Goal: Information Seeking & Learning: Check status

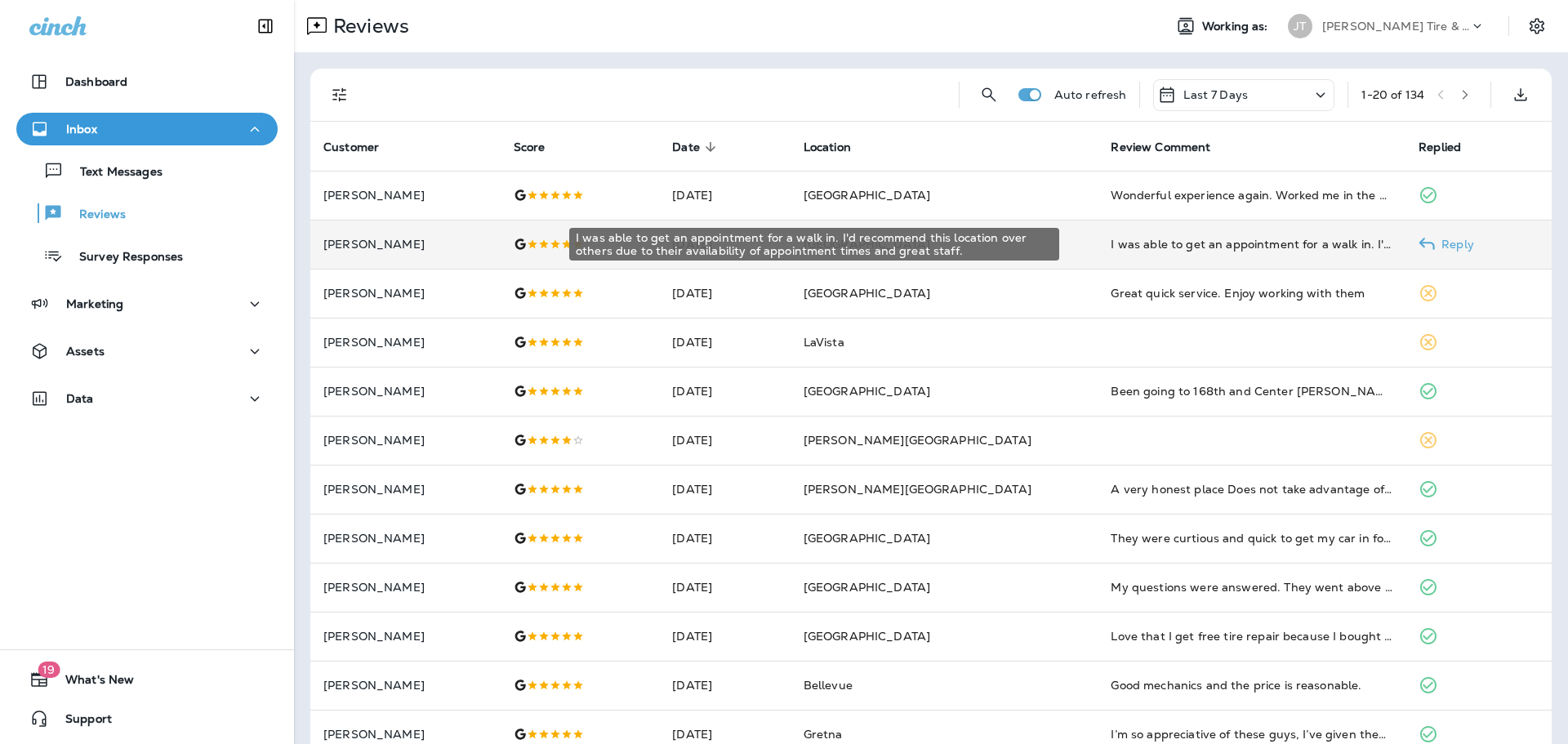
click at [1123, 236] on div "I was able to get an appointment for a walk in. I'd recommend this location ove…" at bounding box center [1251, 244] width 282 height 17
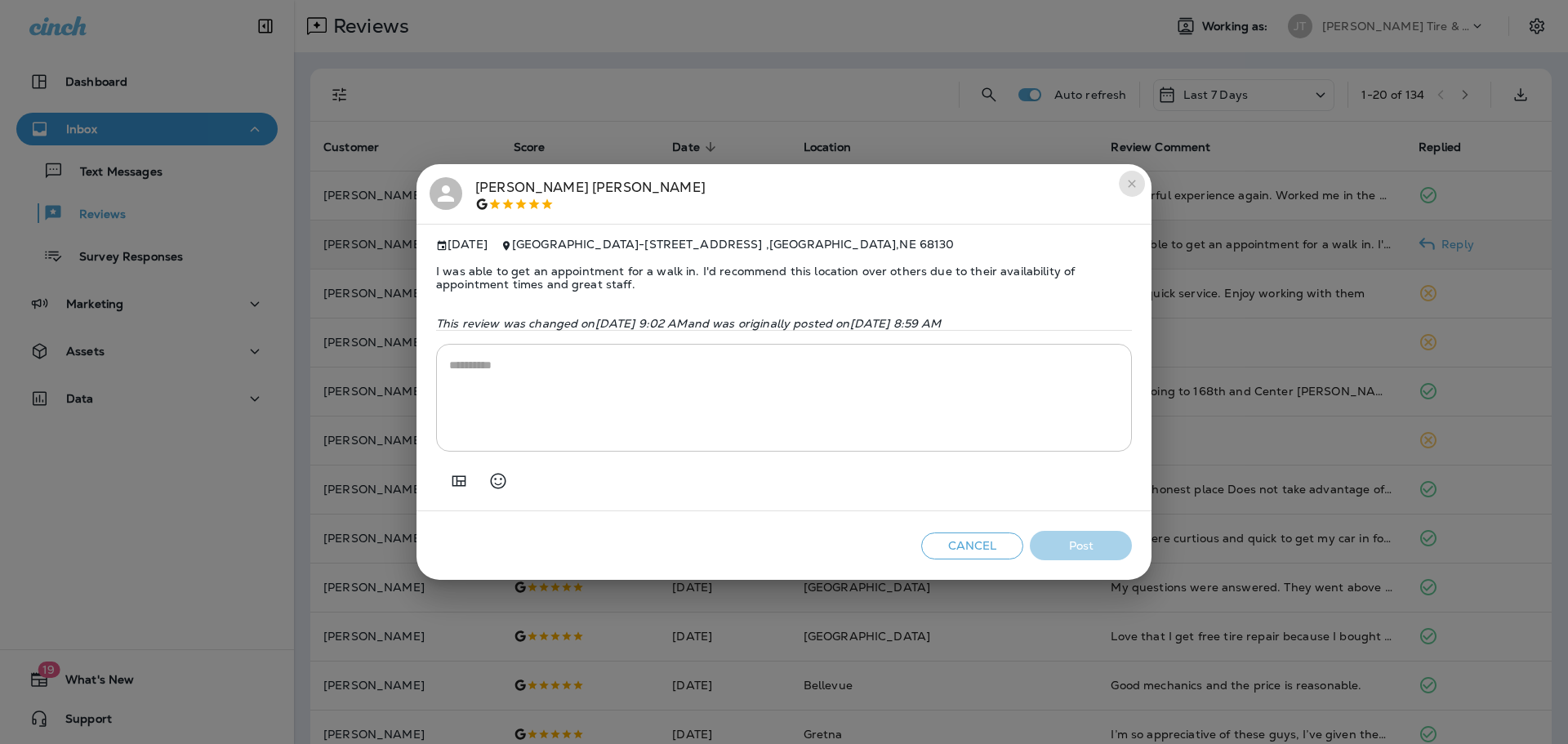
click at [1125, 179] on button "close" at bounding box center [1132, 184] width 27 height 27
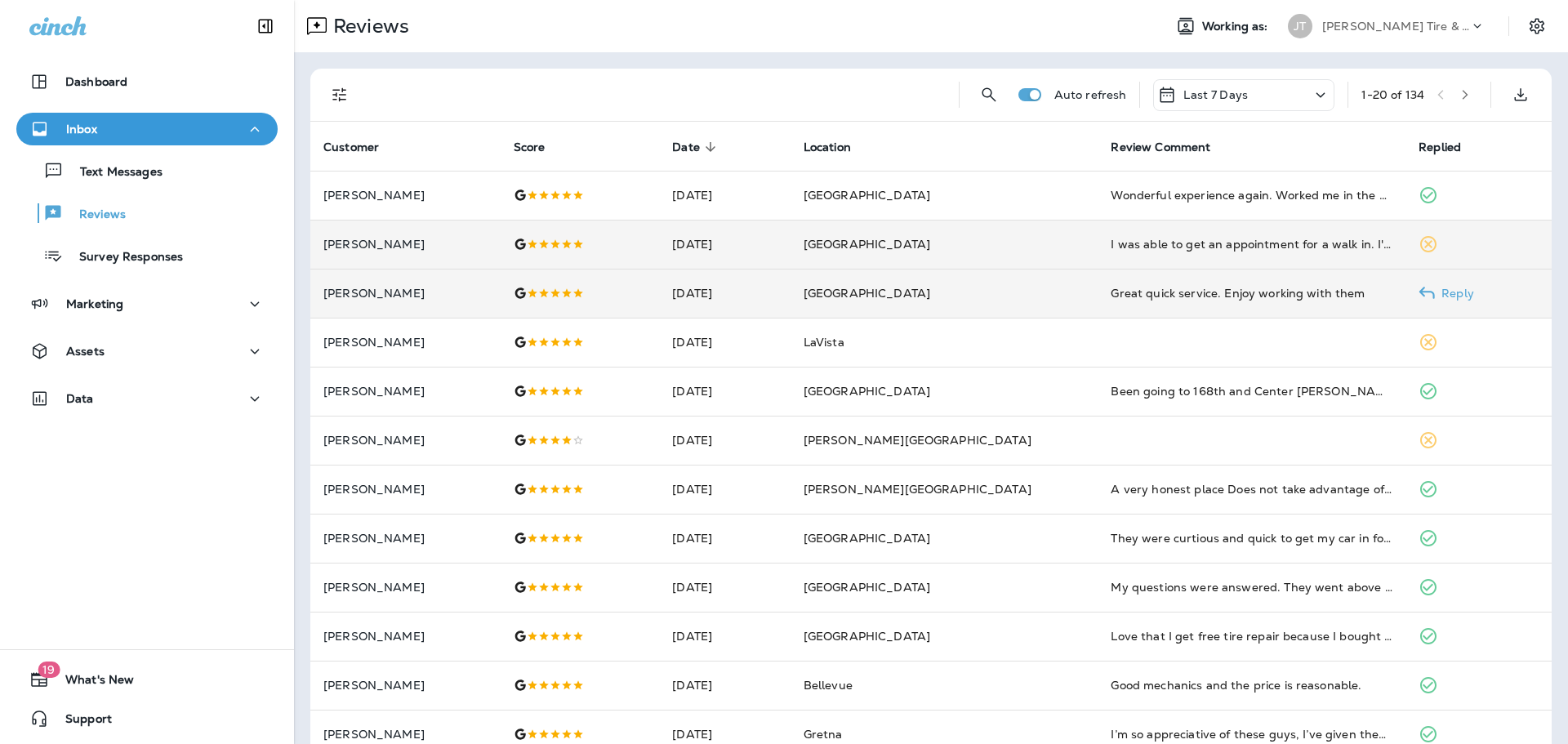
click at [1158, 301] on div "Great quick service. Enjoy working with them" at bounding box center [1251, 293] width 282 height 17
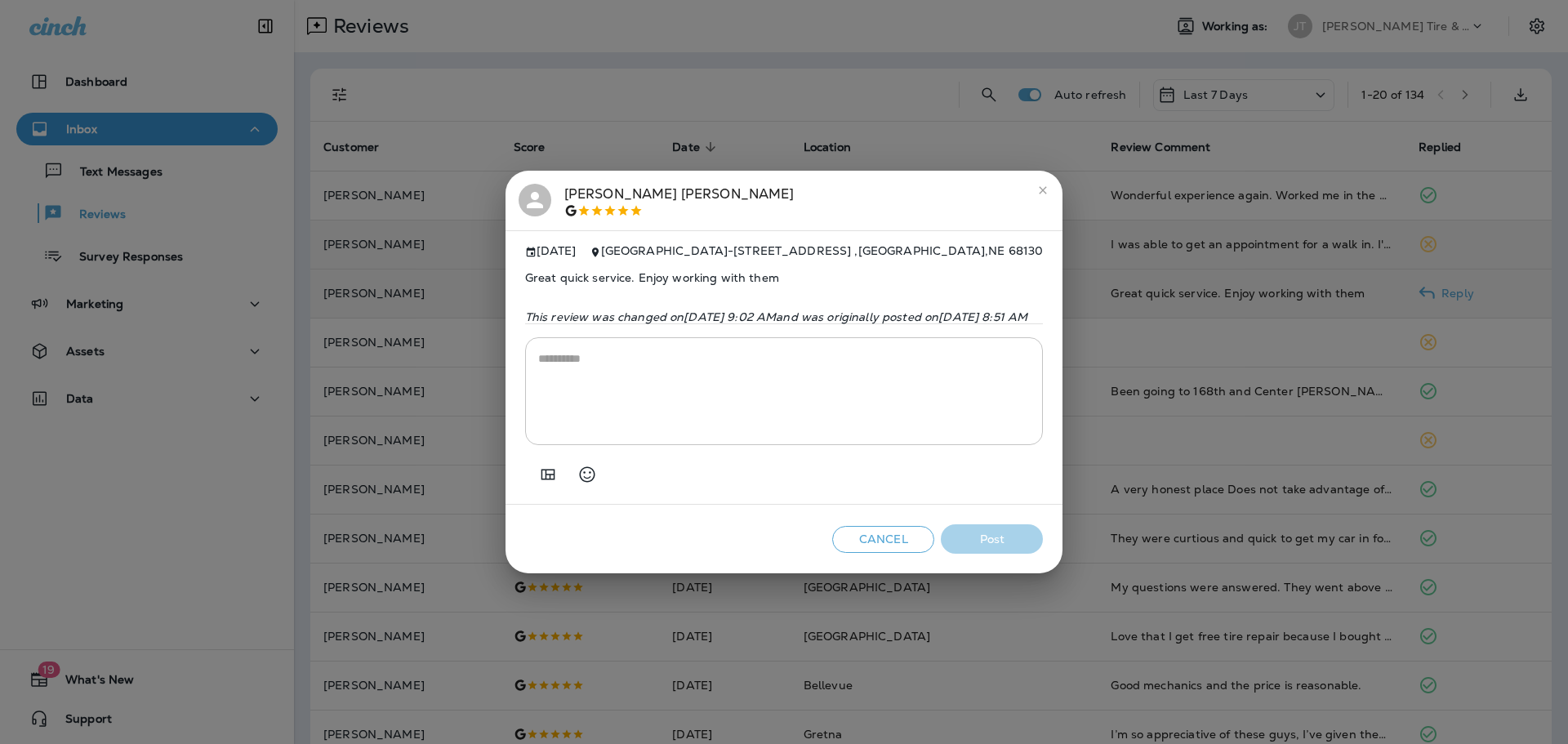
click at [1049, 184] on icon "close" at bounding box center [1043, 191] width 13 height 13
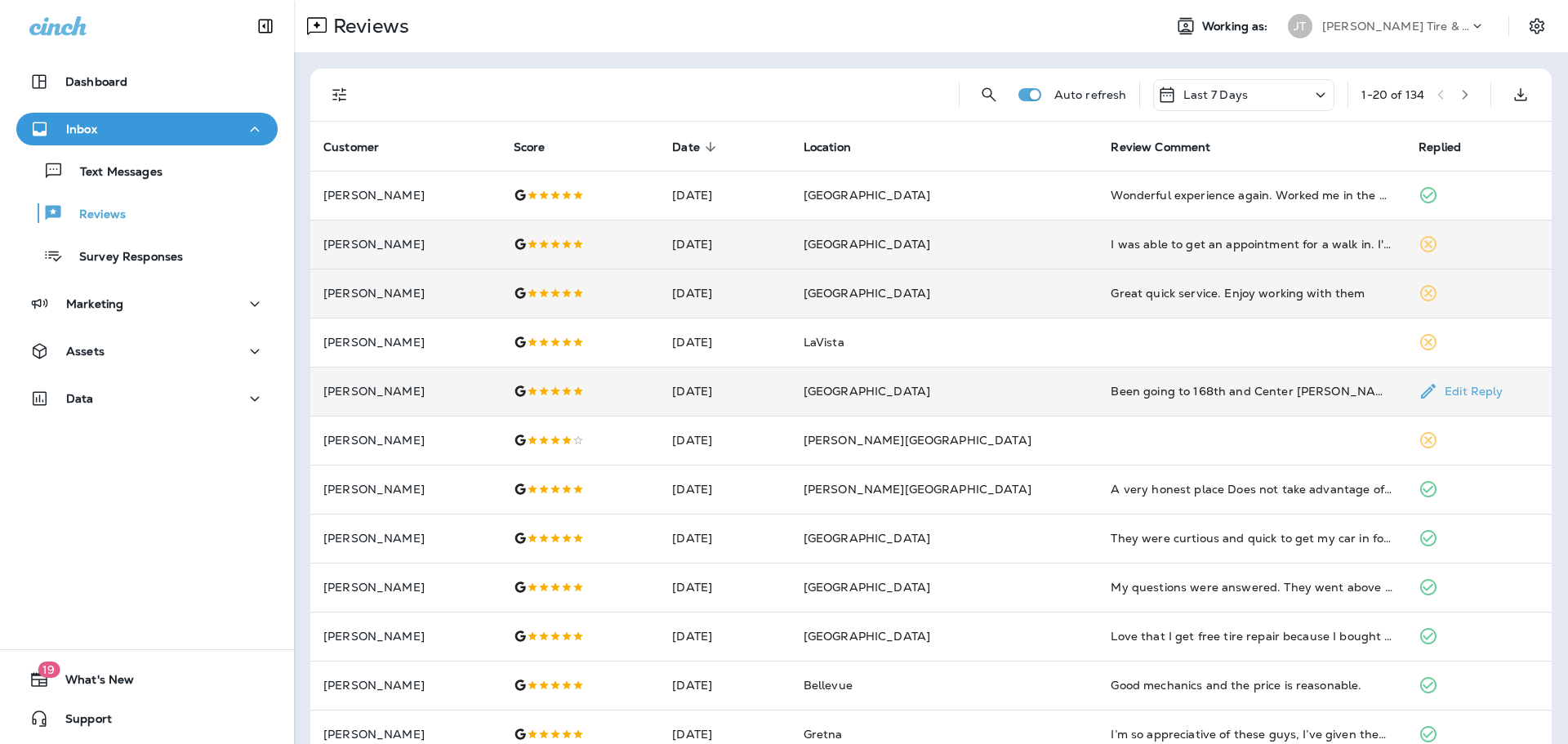
click at [1156, 405] on td "Been going to 168th and Center [PERSON_NAME] for years. Trust and get the best …" at bounding box center [1251, 390] width 307 height 49
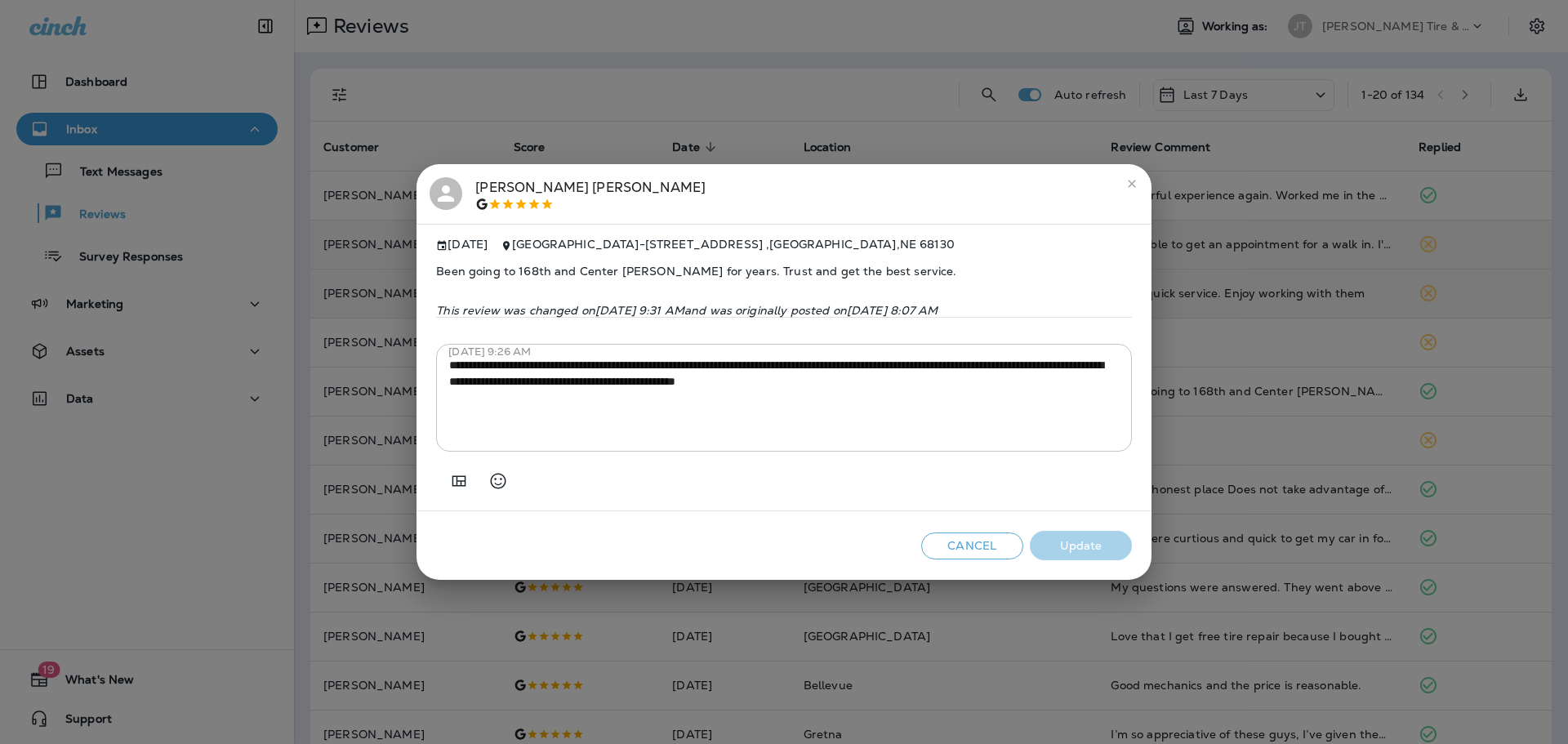
click at [1135, 188] on icon "close" at bounding box center [1132, 184] width 13 height 13
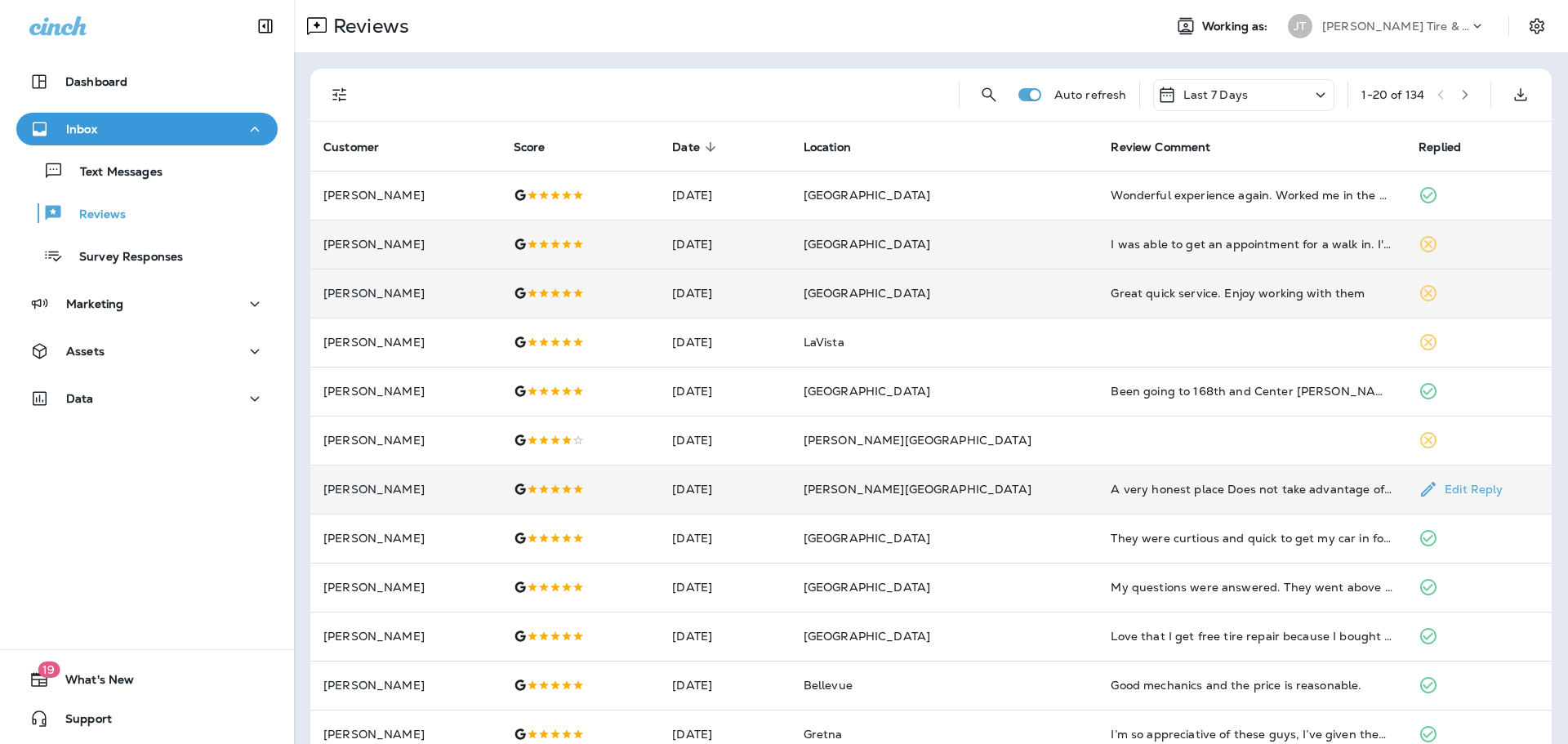
click at [1200, 497] on td "A very honest place Does not take advantage of a person Thanks!" at bounding box center [1251, 489] width 307 height 49
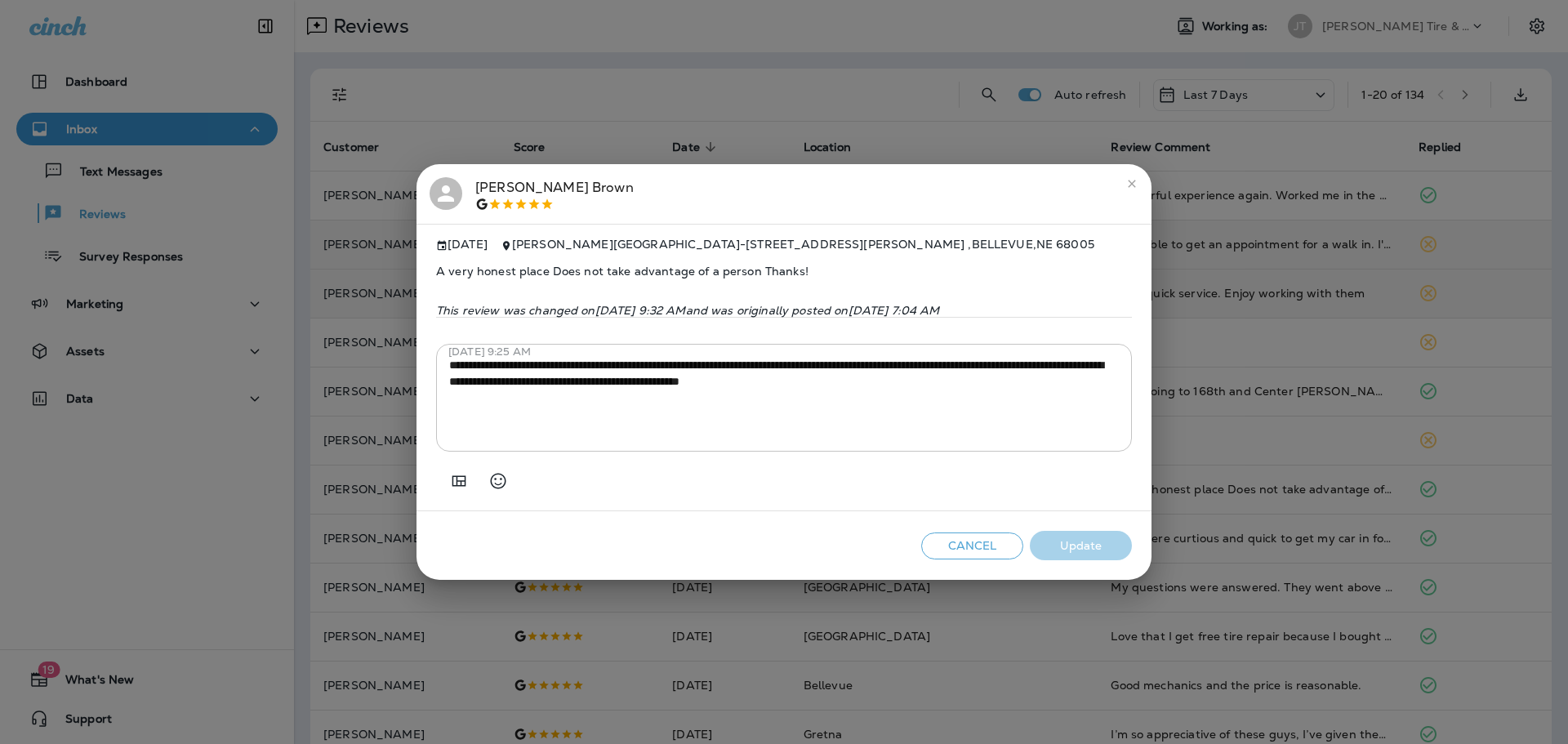
click at [1132, 177] on icon "close" at bounding box center [1132, 184] width 13 height 13
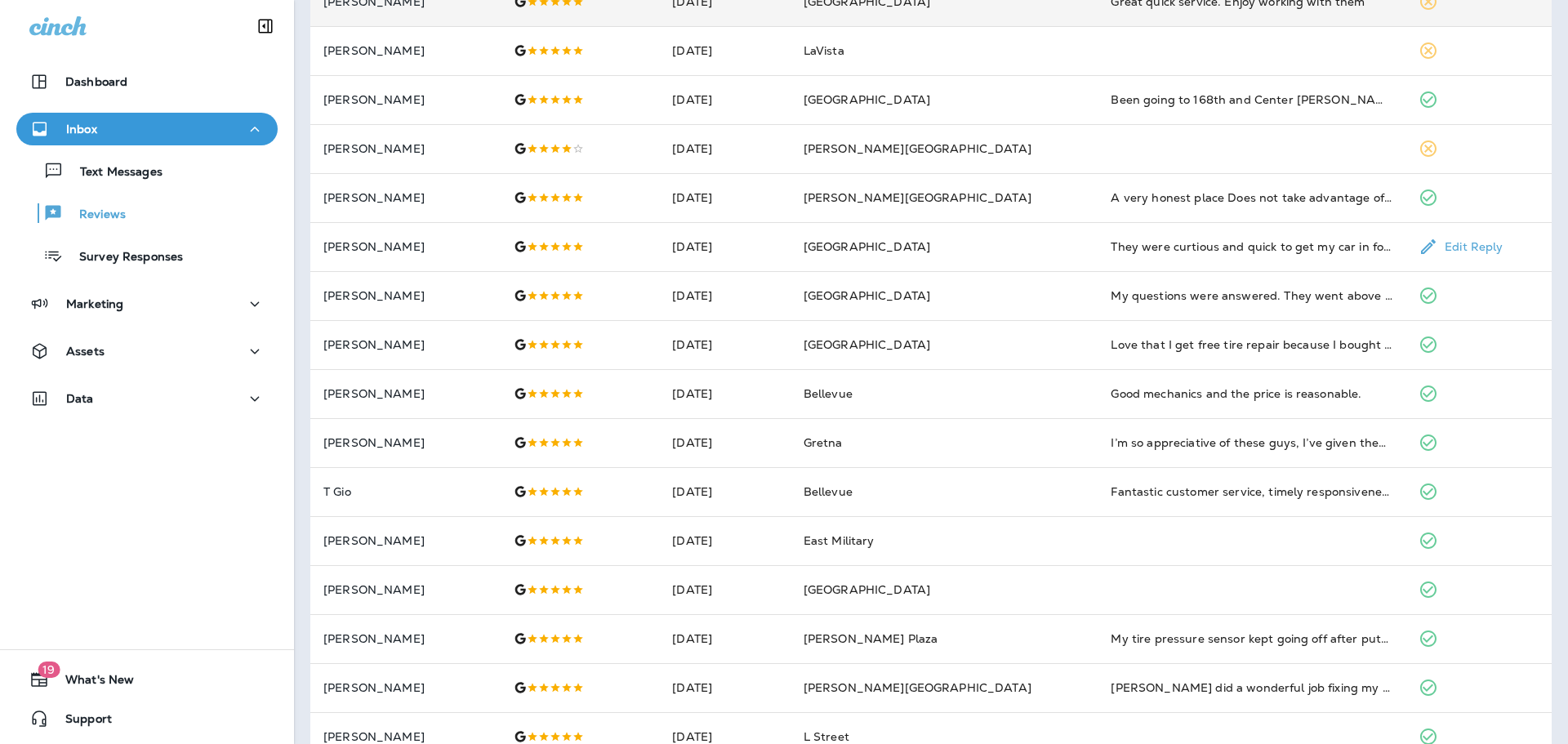
scroll to position [97, 0]
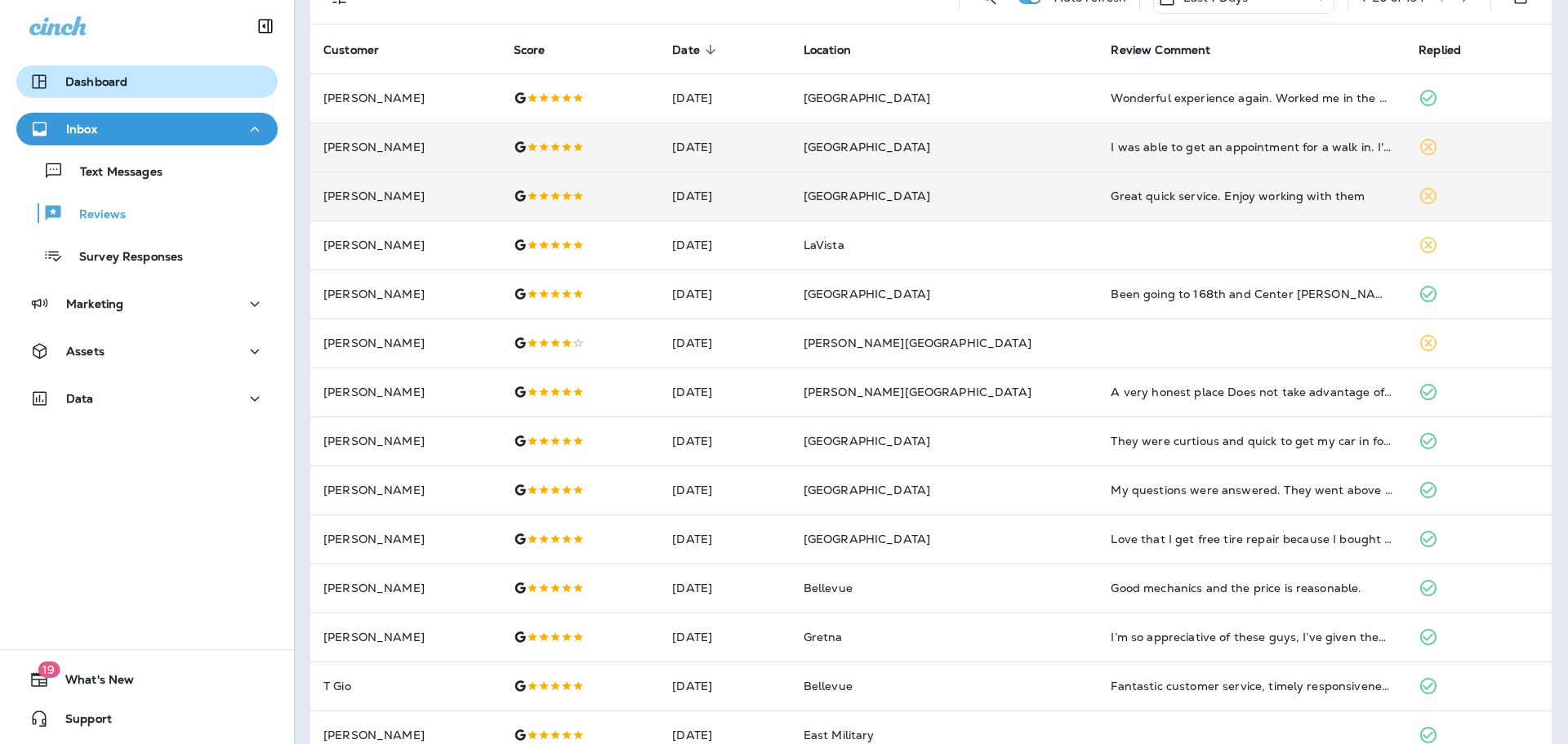
click at [153, 74] on div "Dashboard" at bounding box center [147, 82] width 235 height 20
